Goal: Information Seeking & Learning: Check status

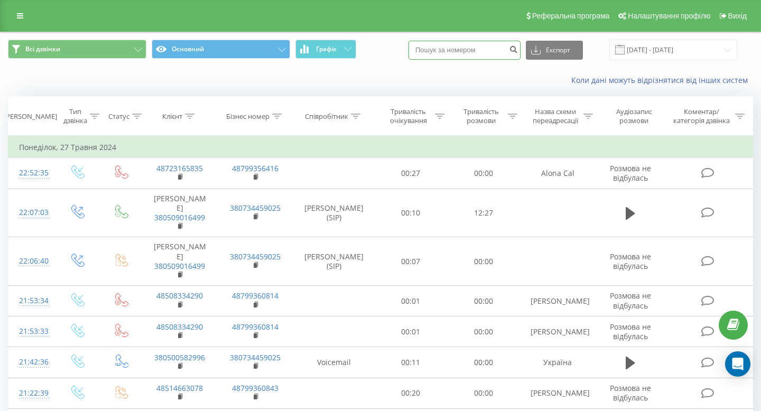
click at [480, 41] on input at bounding box center [465, 50] width 112 height 19
paste input "380988011252"
type input "380988011252"
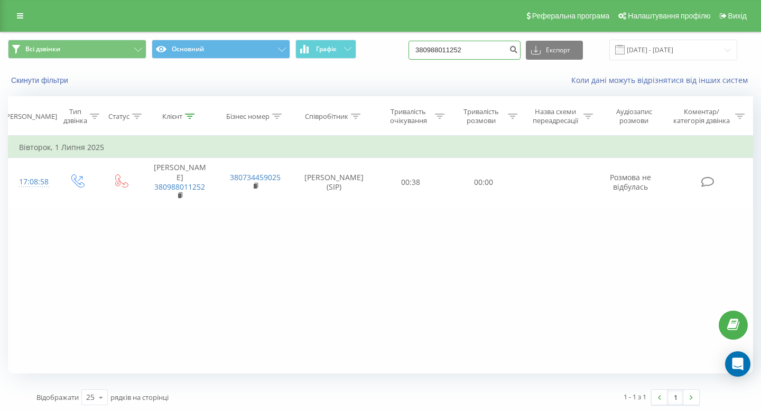
click at [511, 54] on input "380988011252" at bounding box center [465, 50] width 112 height 19
paste input "77275586"
type input "380977275586"
